Goal: Communication & Community: Answer question/provide support

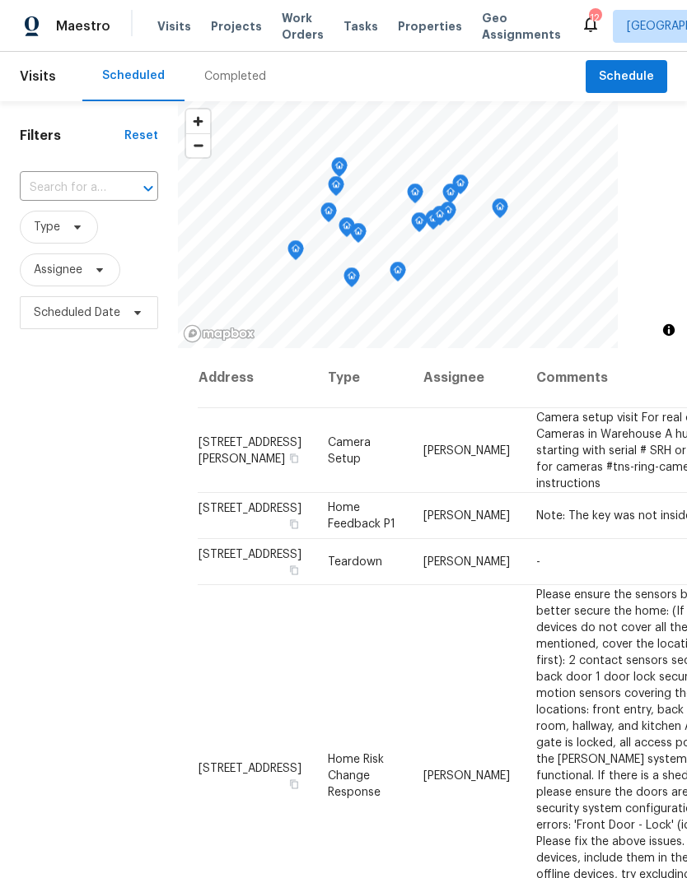
click at [223, 28] on span "Projects" at bounding box center [236, 26] width 51 height 16
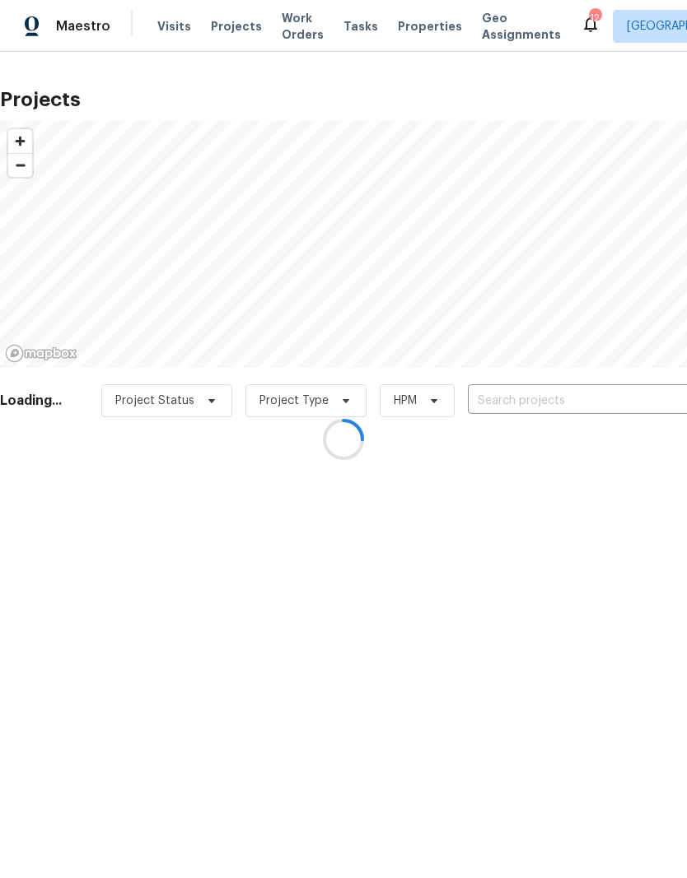
click at [490, 400] on div at bounding box center [343, 439] width 687 height 878
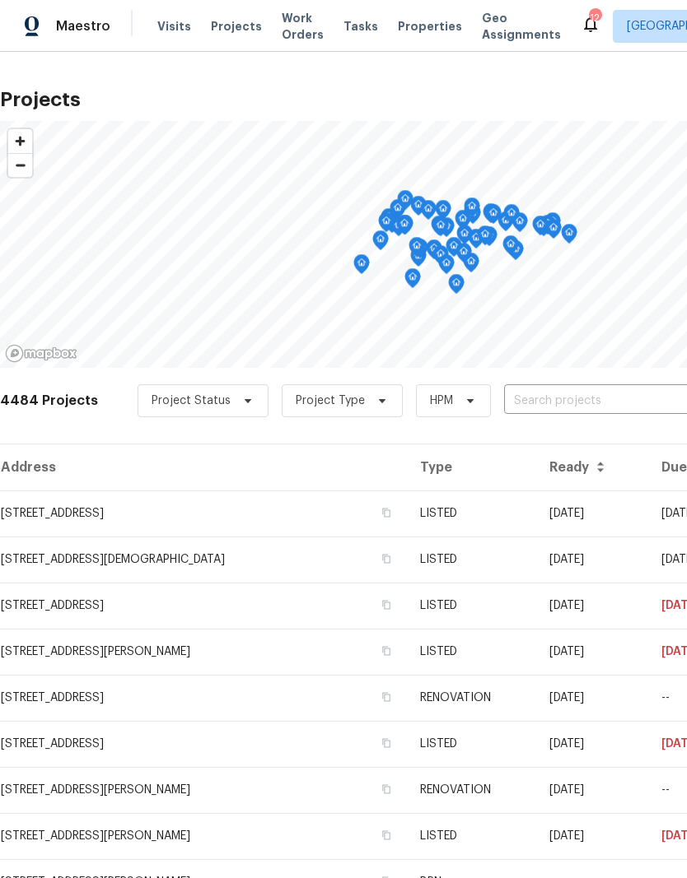
click at [525, 398] on input "text" at bounding box center [598, 402] width 189 height 26
type input "20 [PERSON_NAME]"
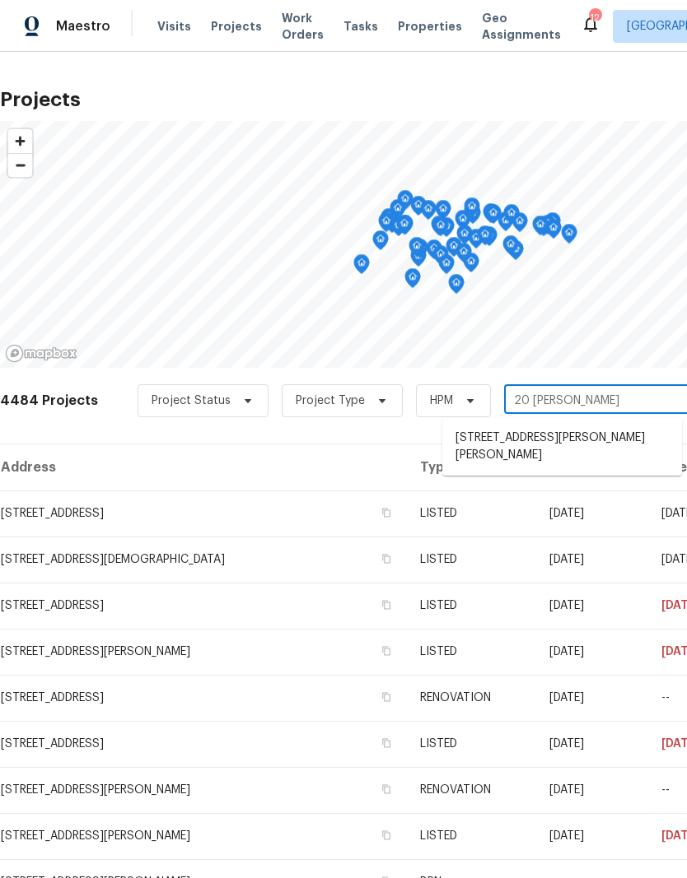
click at [493, 447] on li "[STREET_ADDRESS][PERSON_NAME][PERSON_NAME]" at bounding box center [562, 447] width 240 height 44
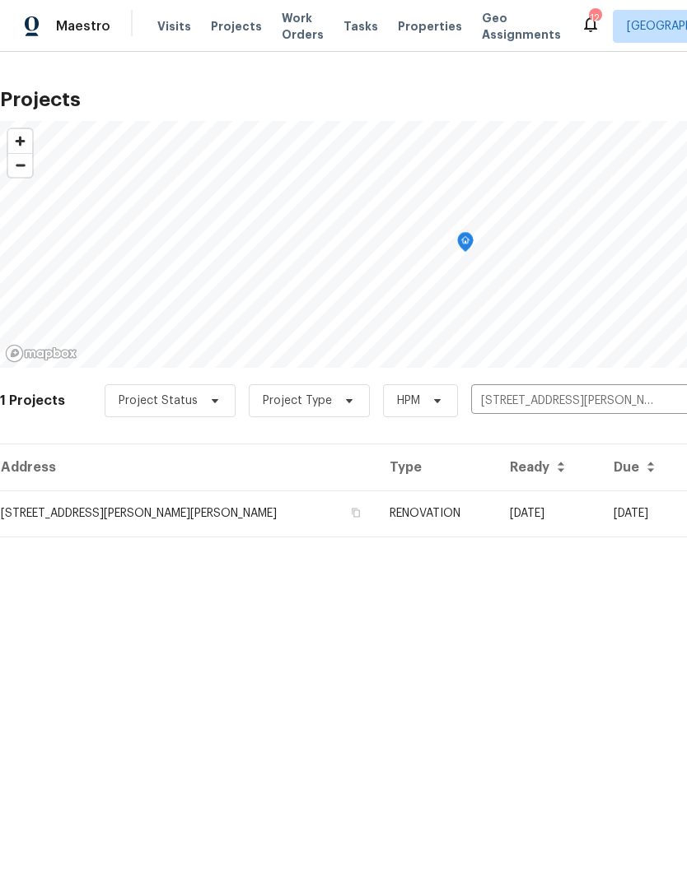
click at [132, 518] on td "[STREET_ADDRESS][PERSON_NAME][PERSON_NAME]" at bounding box center [188, 514] width 376 height 46
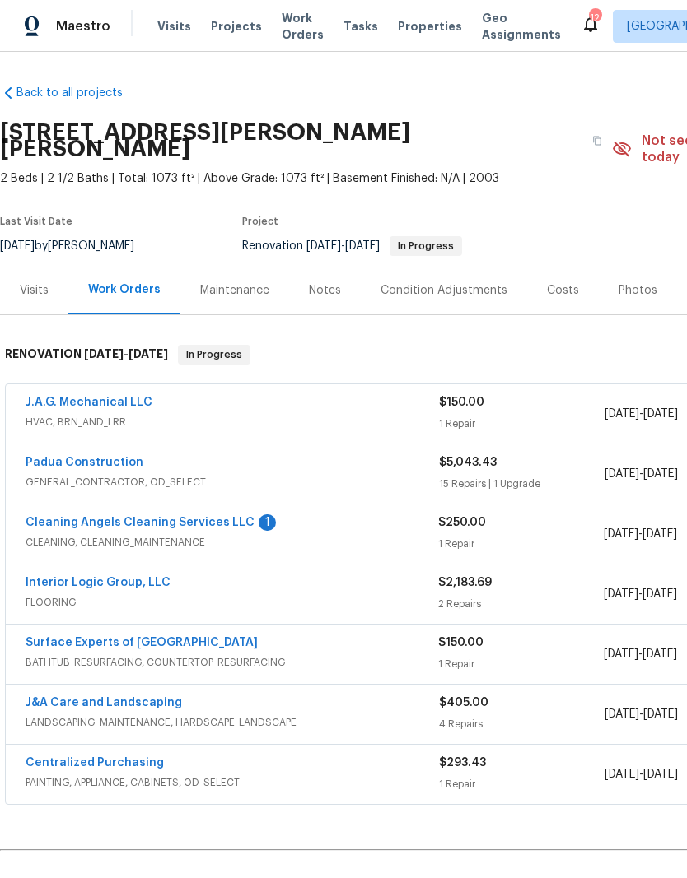
click at [95, 577] on link "Interior Logic Group, LLC" at bounding box center [98, 583] width 145 height 12
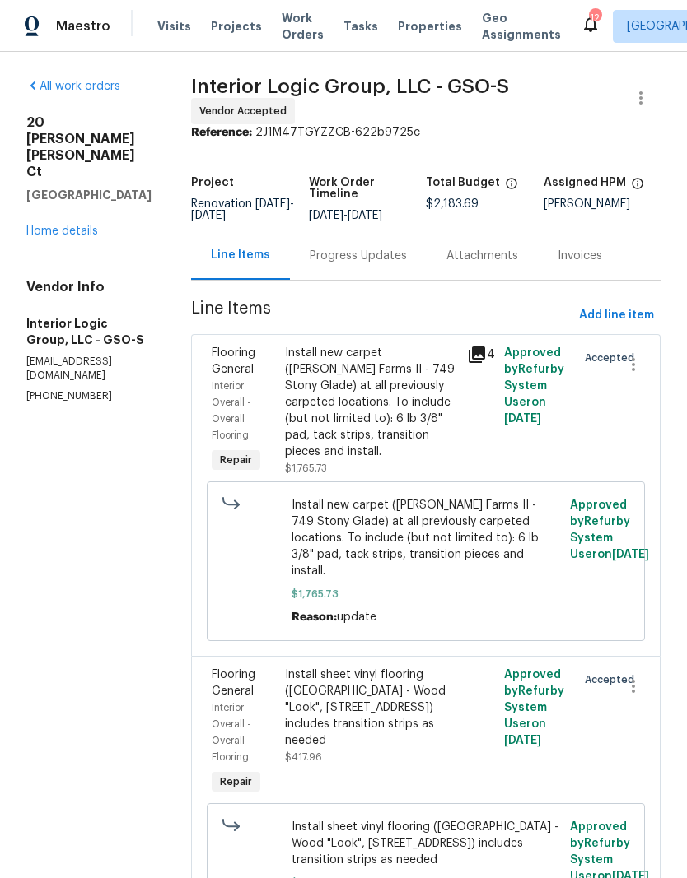
click at [364, 264] on div "Progress Updates" at bounding box center [358, 256] width 97 height 16
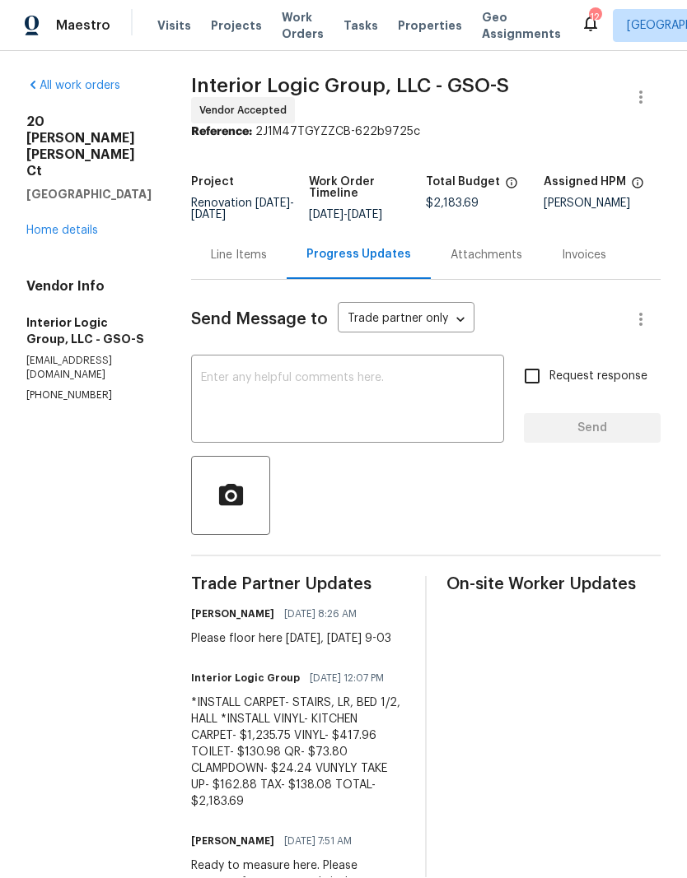
click at [266, 373] on textarea at bounding box center [347, 402] width 293 height 58
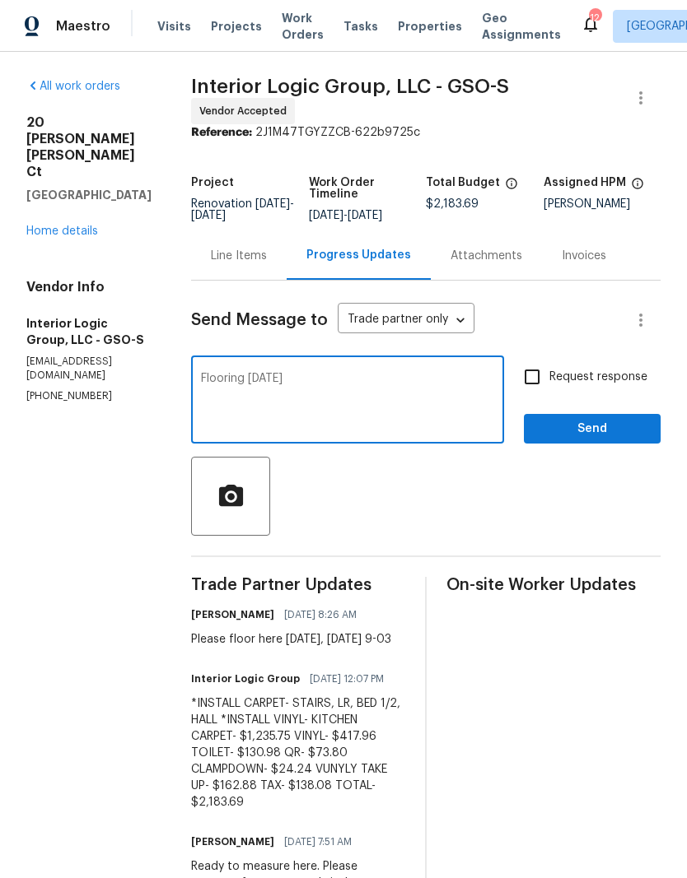
type textarea "Flooring [DATE]"
click at [558, 419] on span "Send" at bounding box center [592, 429] width 110 height 21
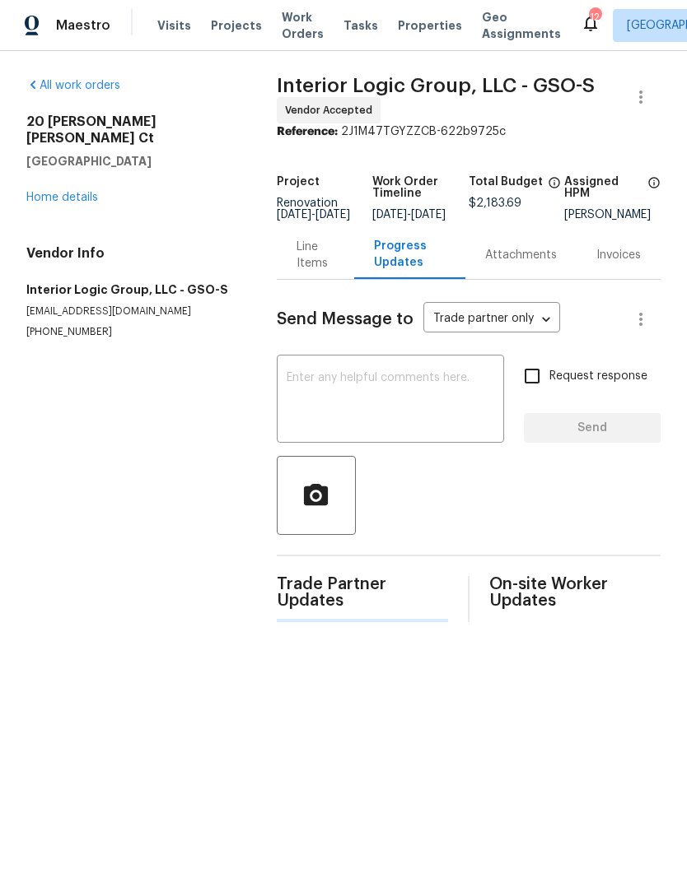
scroll to position [1, 0]
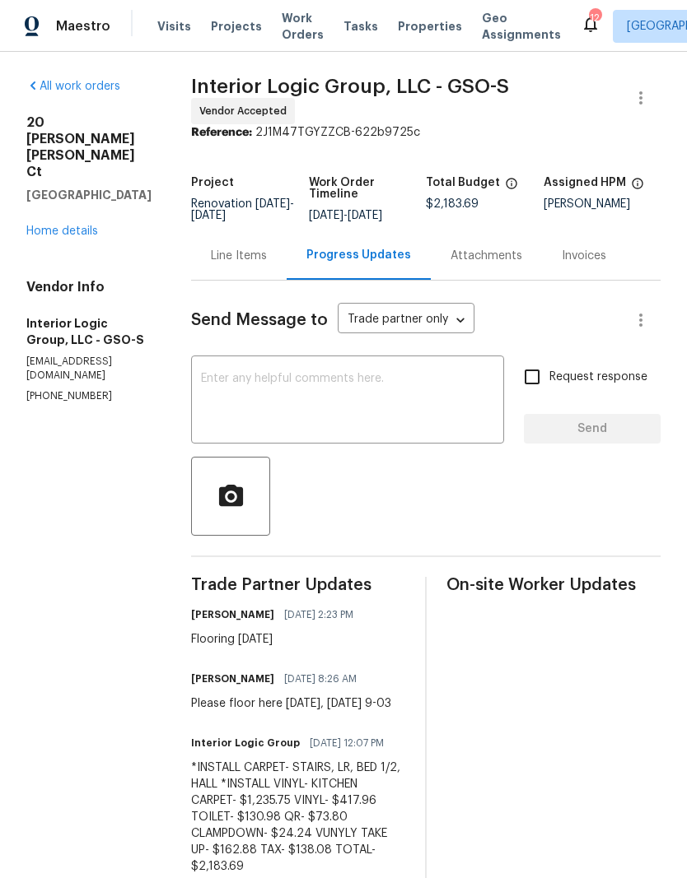
click at [81, 226] on link "Home details" at bounding box center [62, 232] width 72 height 12
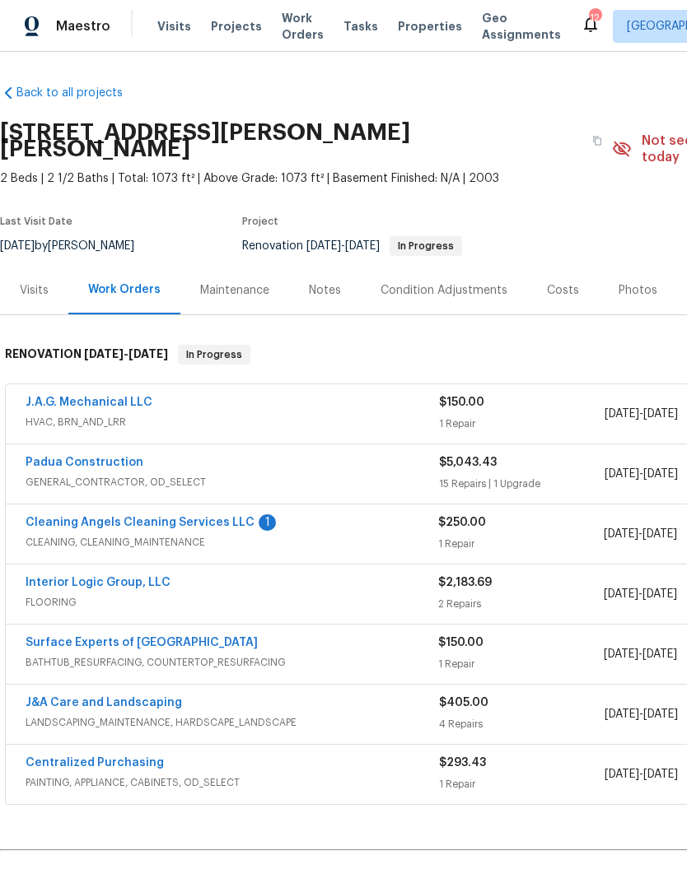
click at [225, 517] on link "Cleaning Angels Cleaning Services LLC" at bounding box center [140, 523] width 229 height 12
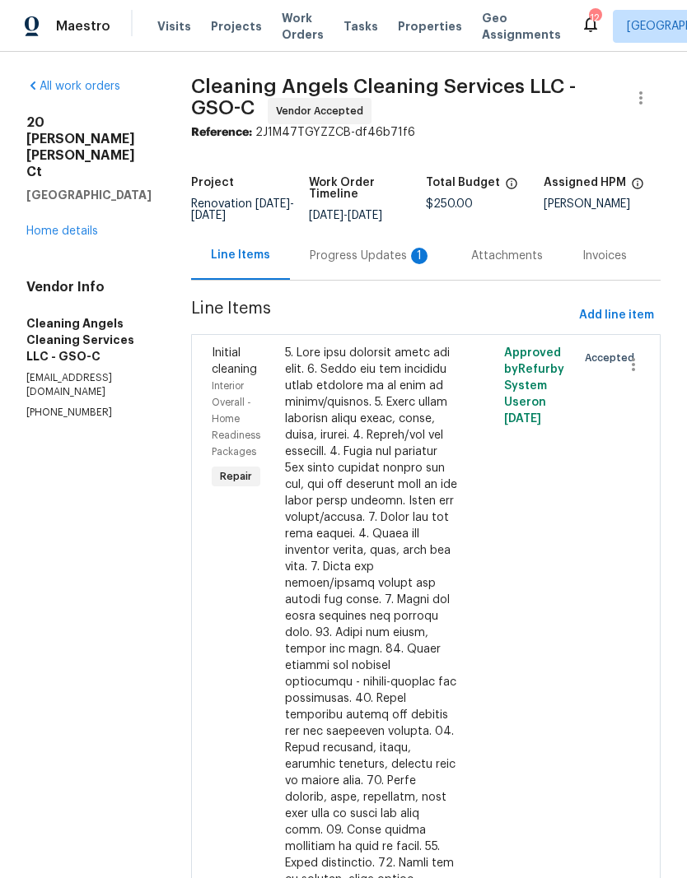
click at [392, 264] on div "Progress Updates 1" at bounding box center [371, 256] width 122 height 16
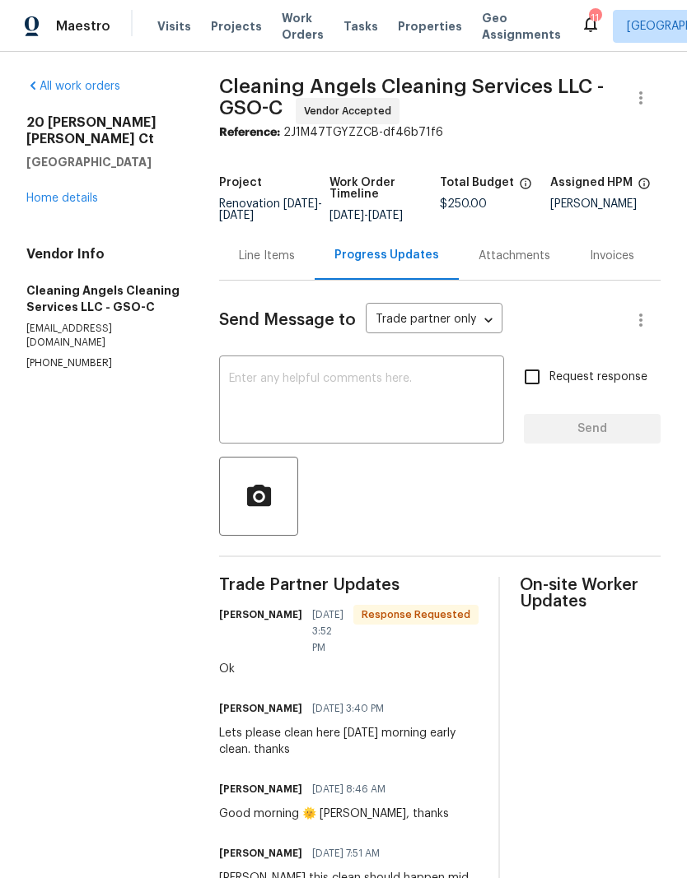
click at [320, 405] on textarea at bounding box center [361, 402] width 265 height 58
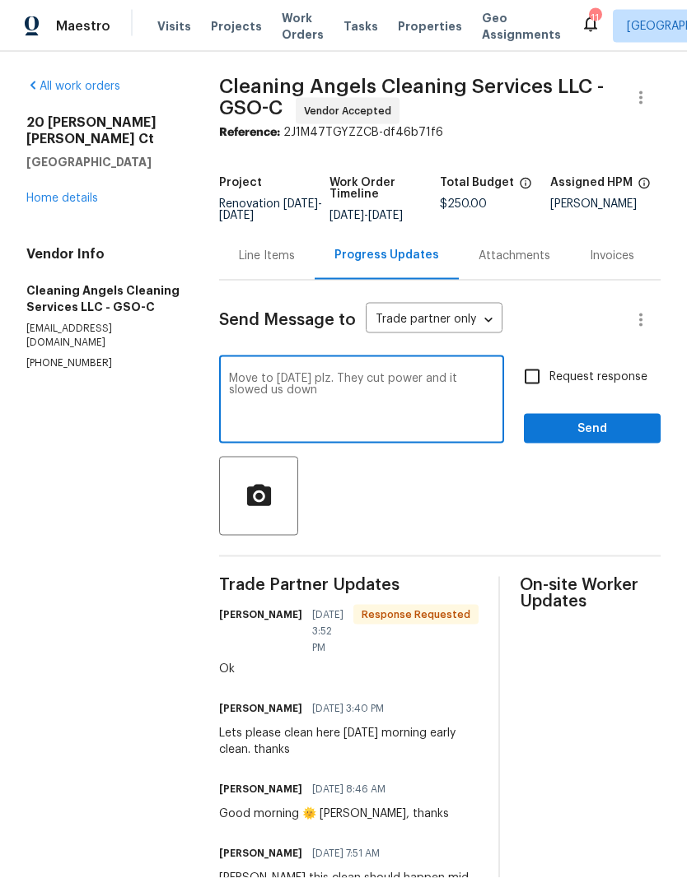
type textarea "Move to [DATE] plz. They cut power and it slowed us down"
click at [589, 437] on span "Send" at bounding box center [592, 429] width 110 height 21
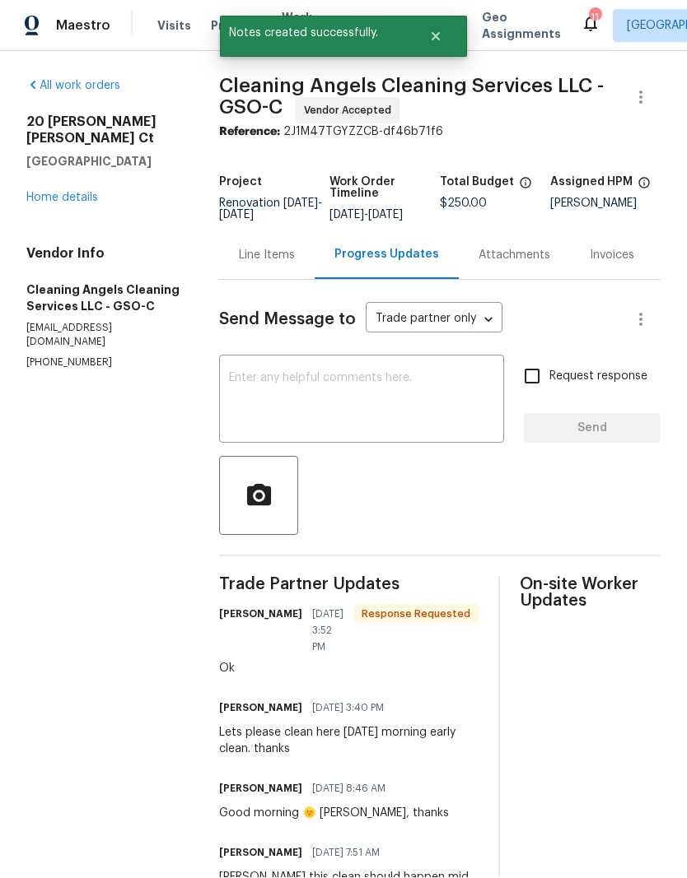
scroll to position [1, 0]
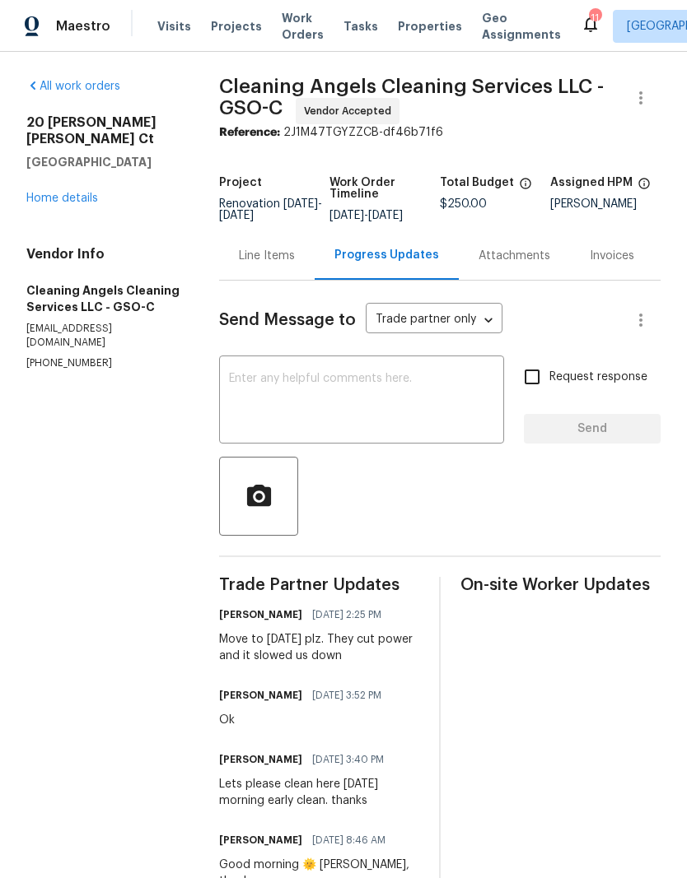
click at [72, 193] on link "Home details" at bounding box center [62, 199] width 72 height 12
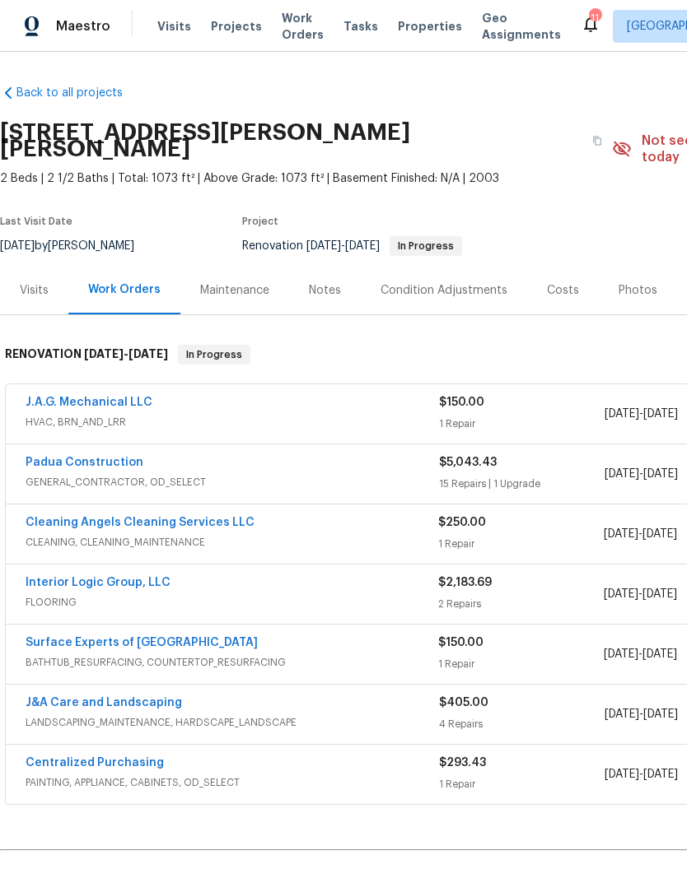
click at [169, 637] on link "Surface Experts of [GEOGRAPHIC_DATA]" at bounding box center [142, 643] width 232 height 12
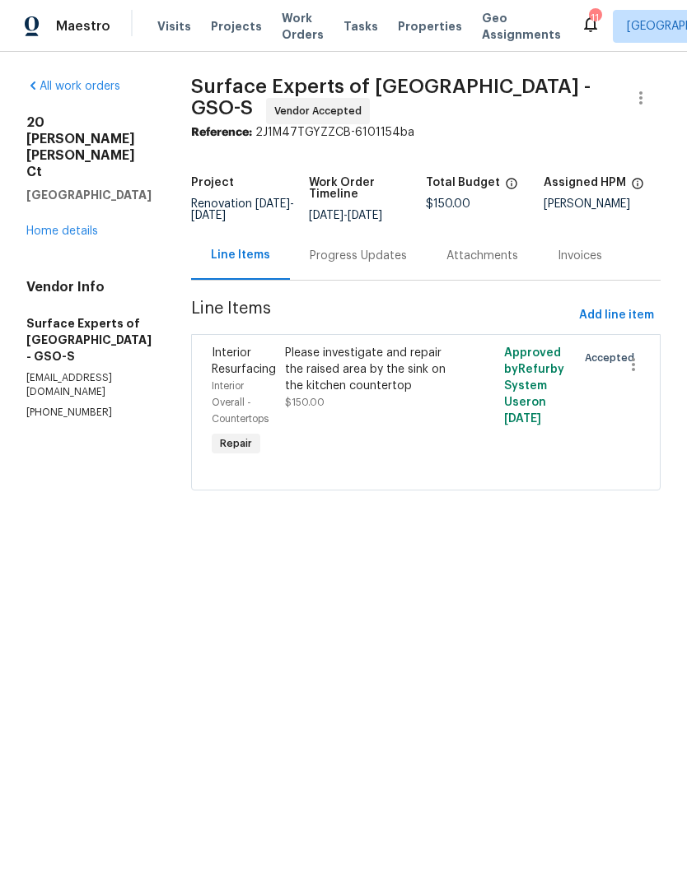
click at [337, 264] on div "Progress Updates" at bounding box center [358, 256] width 97 height 16
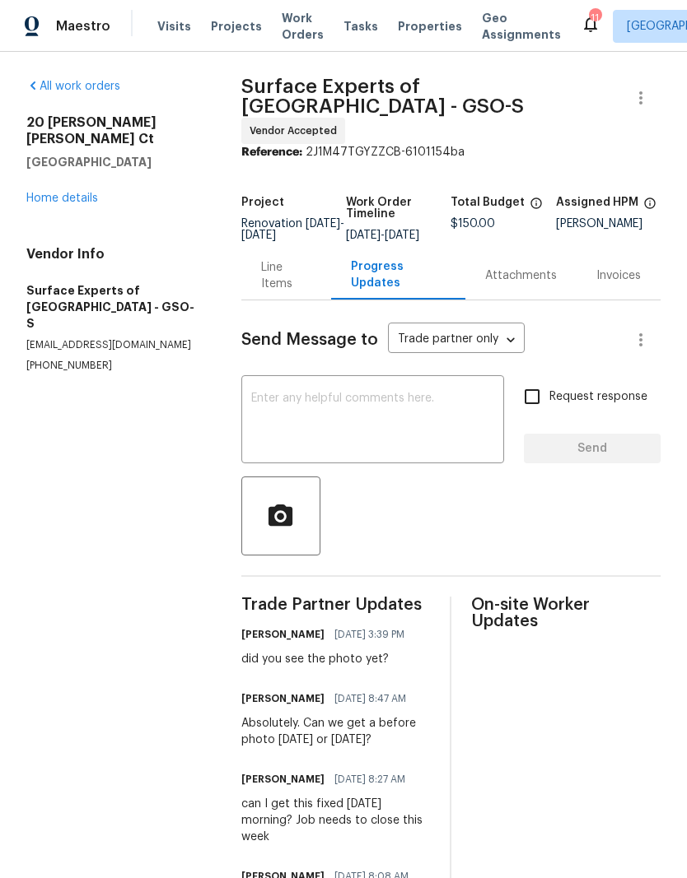
click at [289, 393] on textarea at bounding box center [372, 422] width 243 height 58
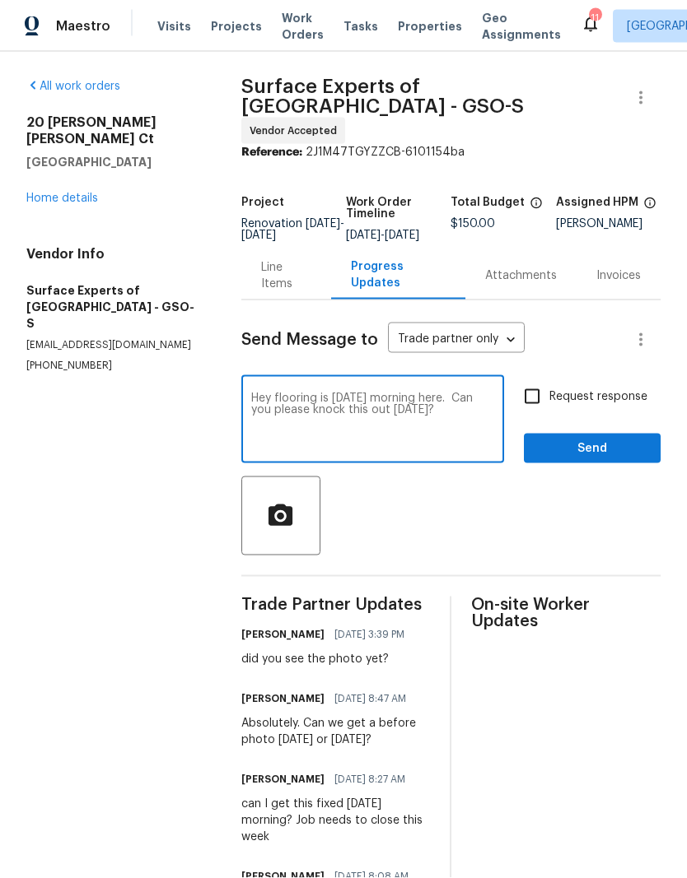
type textarea "Hey flooring is [DATE] morning here. Can you please knock this out [DATE]?"
click at [535, 397] on input "Request response" at bounding box center [531, 396] width 35 height 35
checkbox input "true"
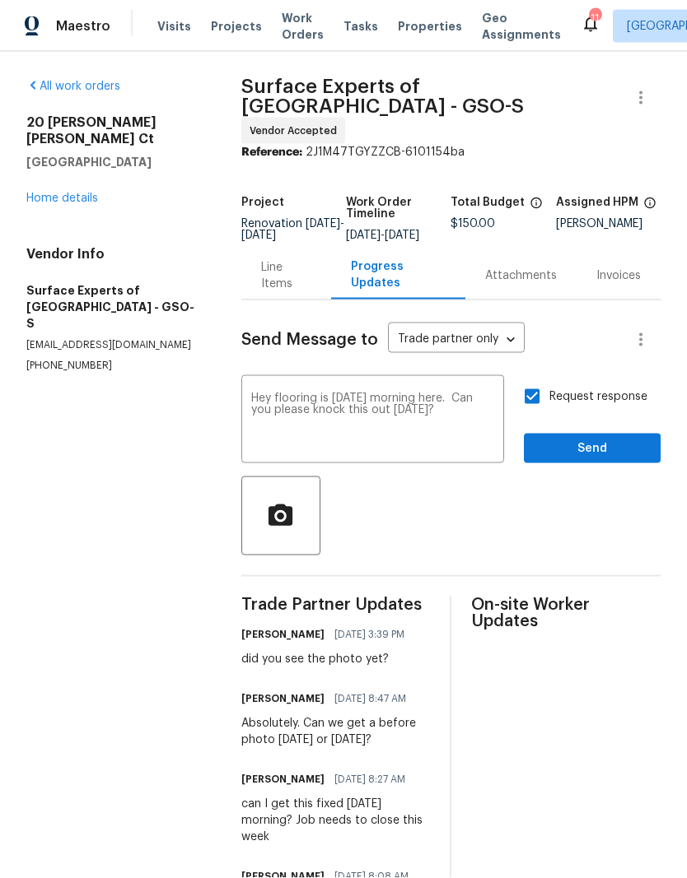
scroll to position [1, 0]
click at [558, 439] on span "Send" at bounding box center [592, 449] width 110 height 21
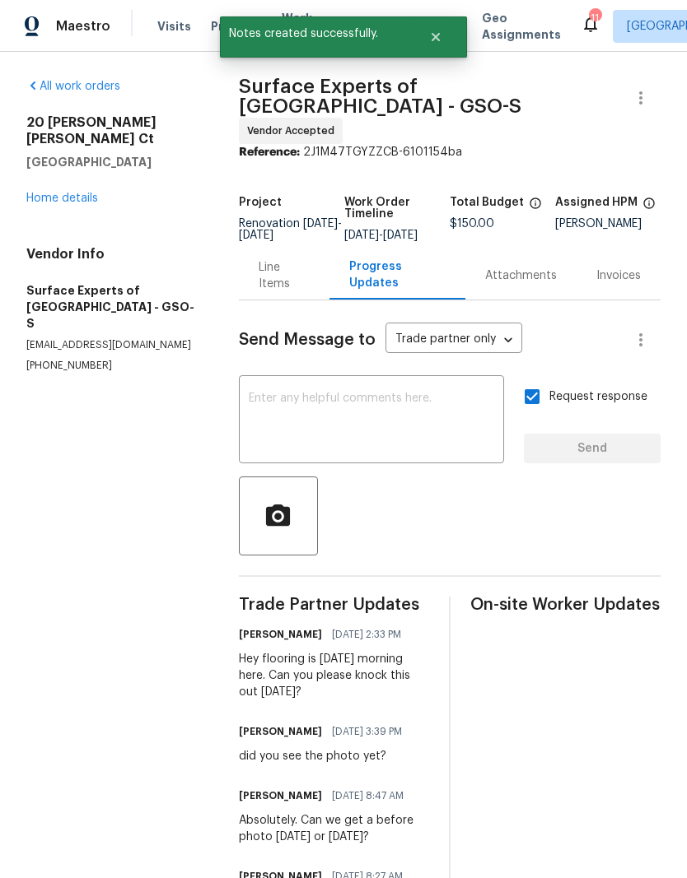
click at [65, 193] on link "Home details" at bounding box center [62, 199] width 72 height 12
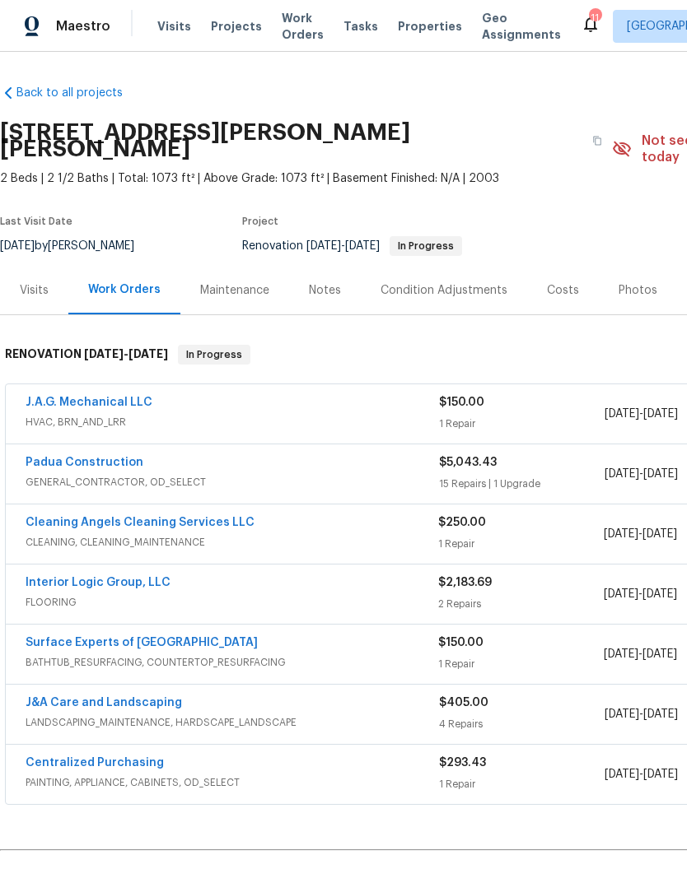
click at [326, 266] on div "Notes" at bounding box center [325, 290] width 72 height 49
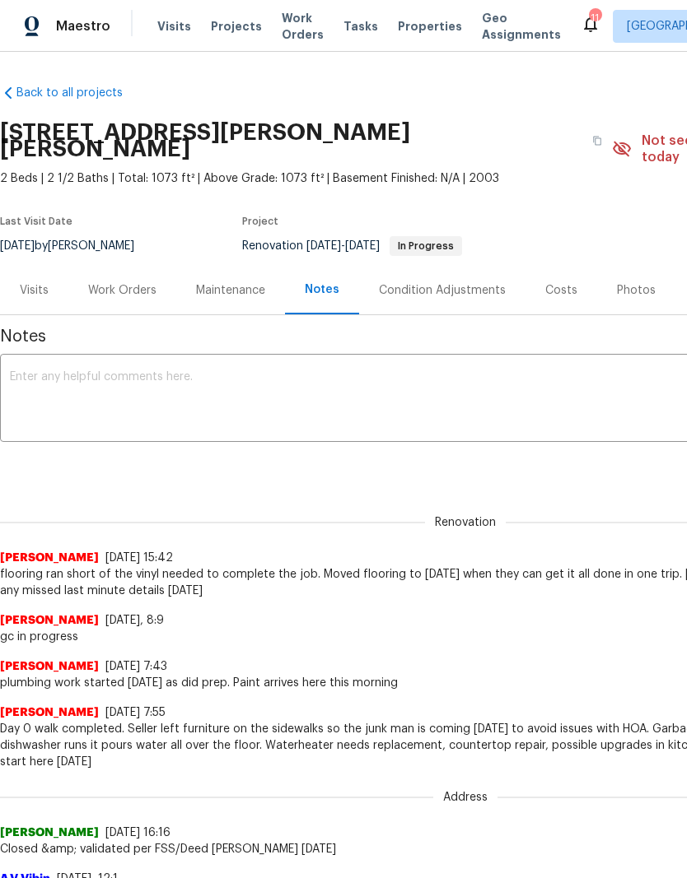
click at [91, 382] on textarea at bounding box center [465, 400] width 910 height 58
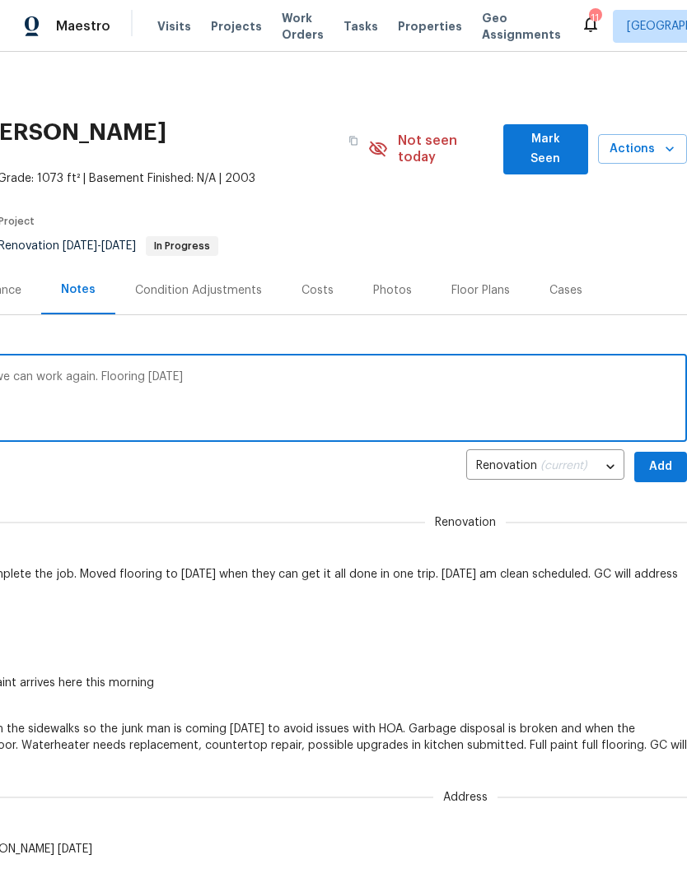
scroll to position [0, 244]
type textarea "Power restored , made vendors aware so we can work again. Flooring [DATE]"
click at [664, 457] on span "Add" at bounding box center [660, 467] width 26 height 21
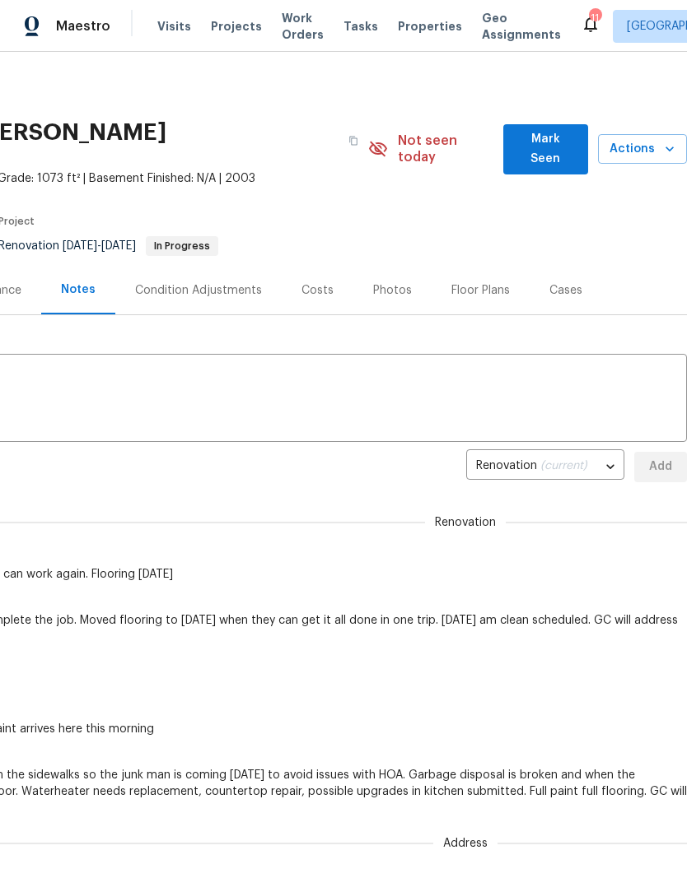
click at [546, 133] on span "Mark Seen" at bounding box center [545, 149] width 58 height 40
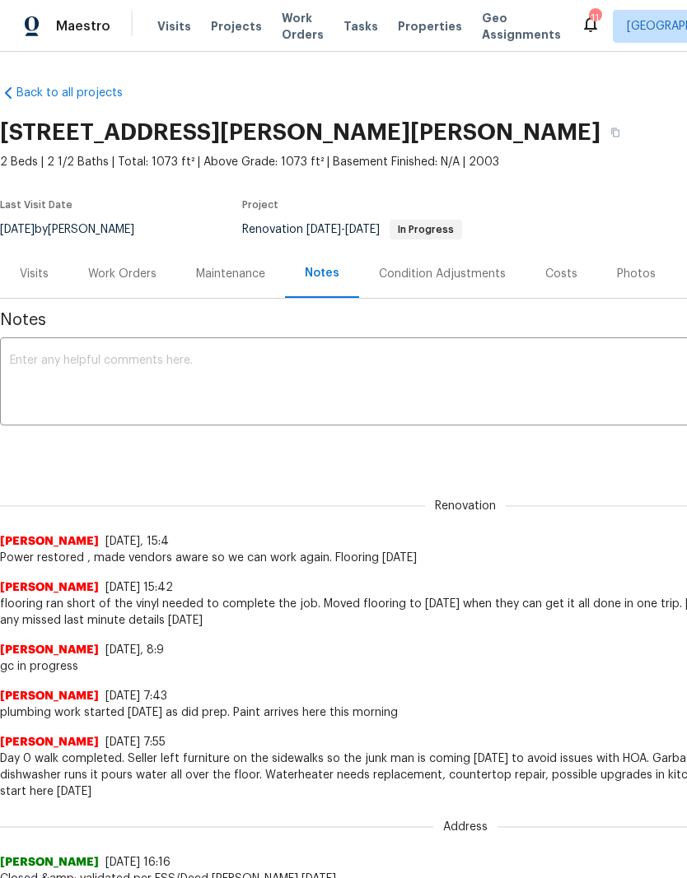
scroll to position [0, 0]
click at [407, 29] on span "Properties" at bounding box center [430, 26] width 64 height 16
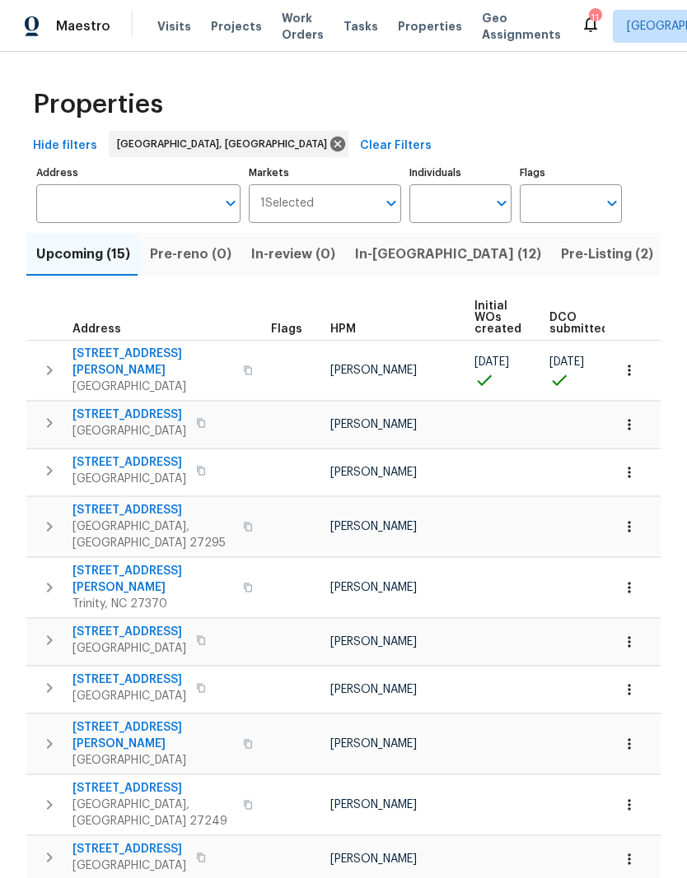
click at [384, 253] on span "In-[GEOGRAPHIC_DATA] (12)" at bounding box center [448, 254] width 186 height 23
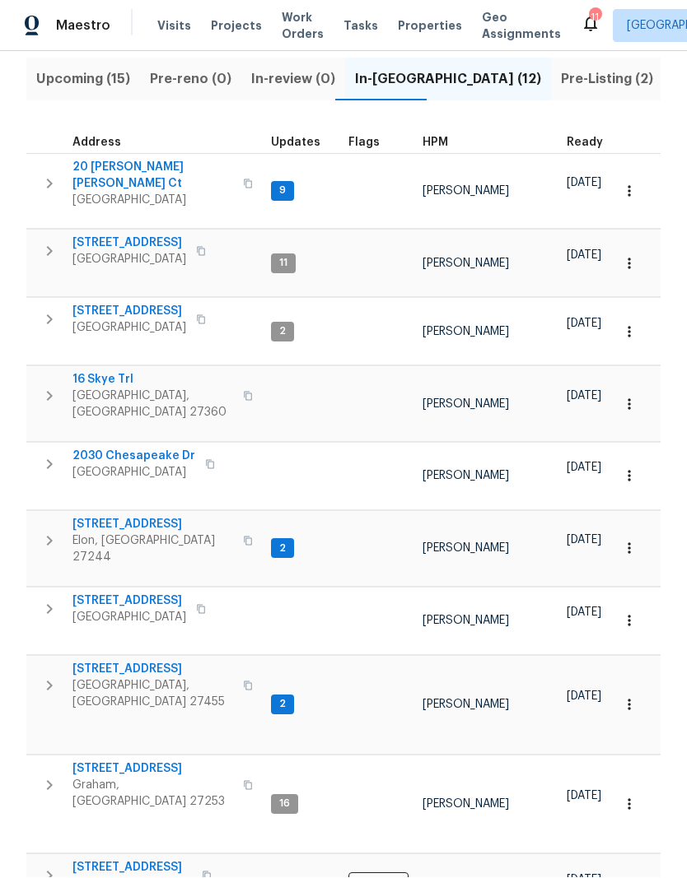
scroll to position [174, 0]
